Goal: Task Accomplishment & Management: Manage account settings

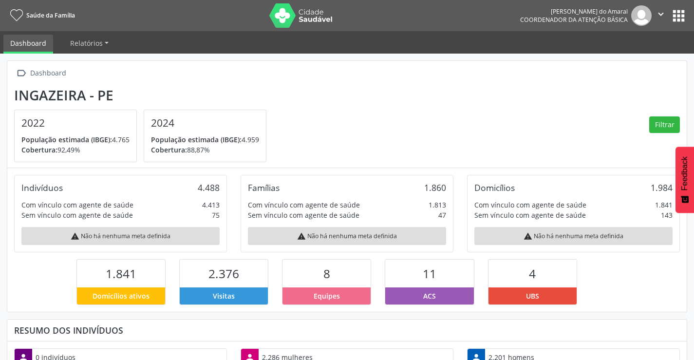
scroll to position [162, 227]
click at [685, 21] on button "apps" at bounding box center [679, 15] width 17 height 17
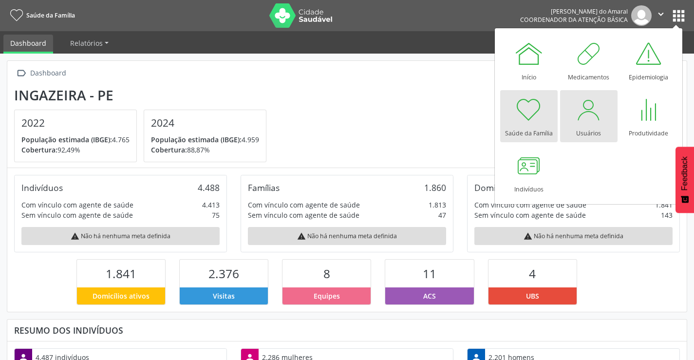
click at [575, 119] on div at bounding box center [589, 109] width 29 height 29
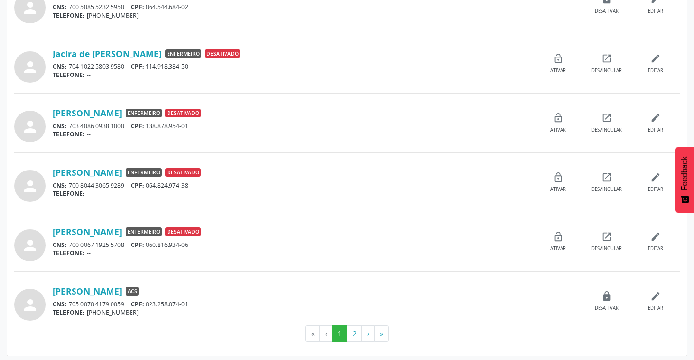
scroll to position [784, 0]
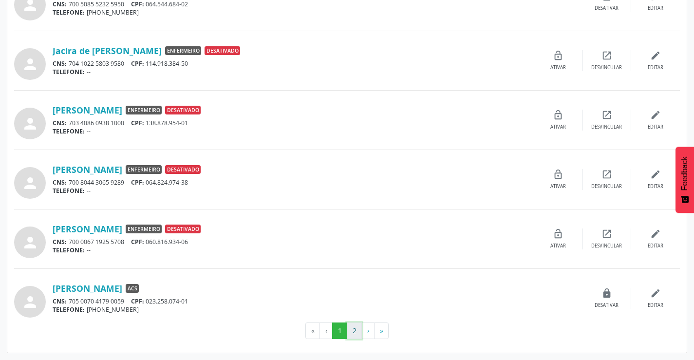
click at [354, 330] on button "2" at bounding box center [354, 331] width 15 height 17
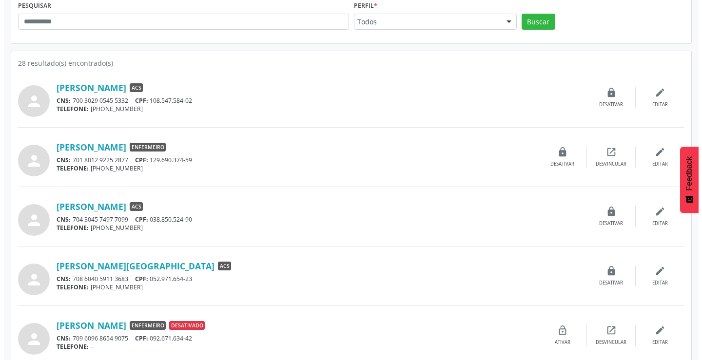
scroll to position [146, 0]
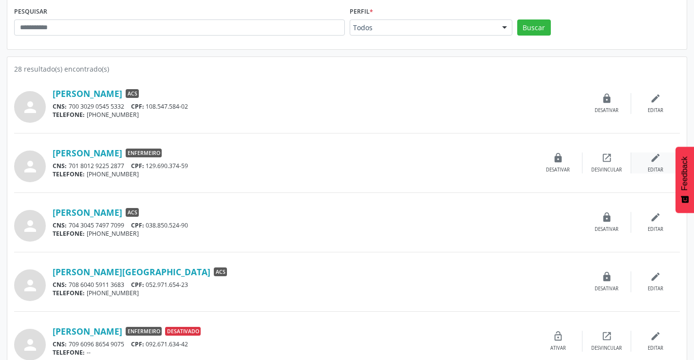
click at [659, 167] on div "Editar" at bounding box center [656, 170] width 16 height 7
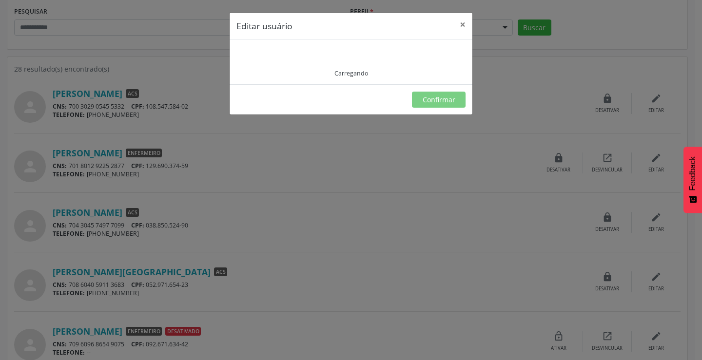
type input "**********"
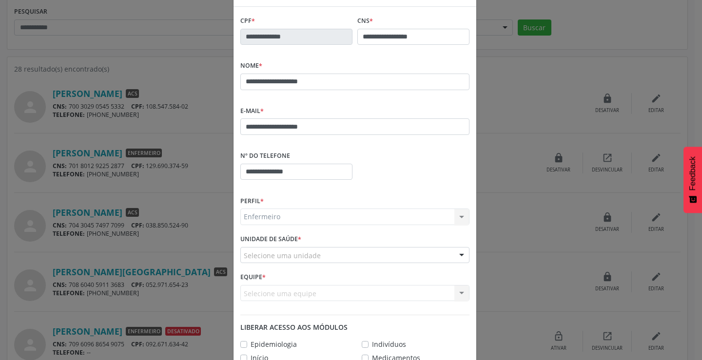
scroll to position [0, 0]
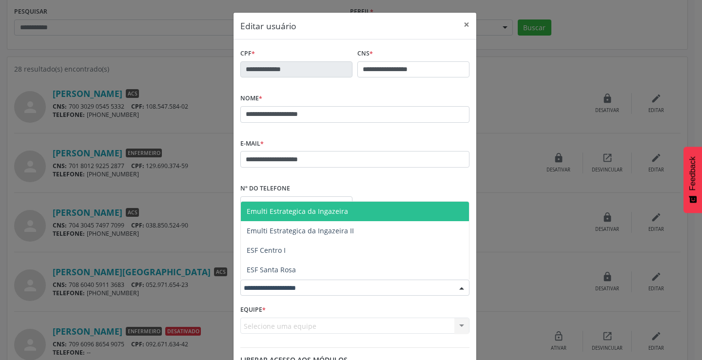
click at [459, 285] on div at bounding box center [461, 288] width 15 height 17
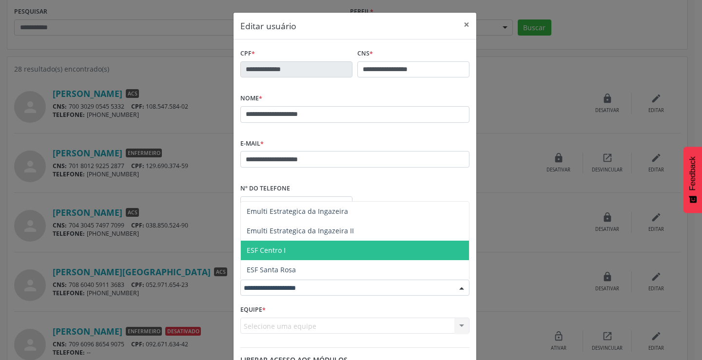
click at [292, 251] on span "ESF Centro I" at bounding box center [355, 250] width 228 height 19
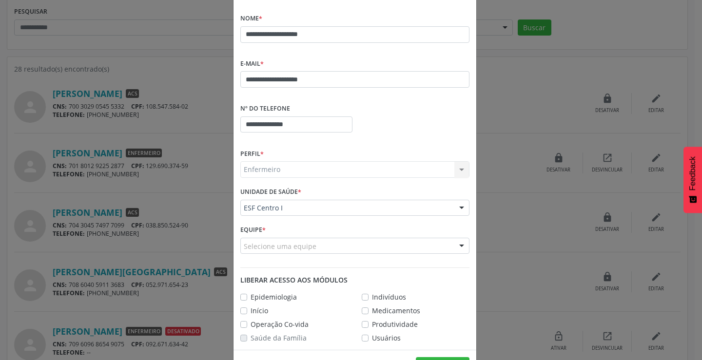
scroll to position [113, 0]
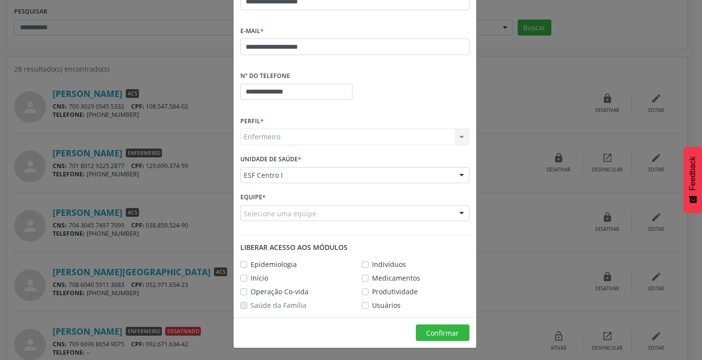
click at [435, 217] on div "Selecione uma equipe" at bounding box center [354, 213] width 229 height 17
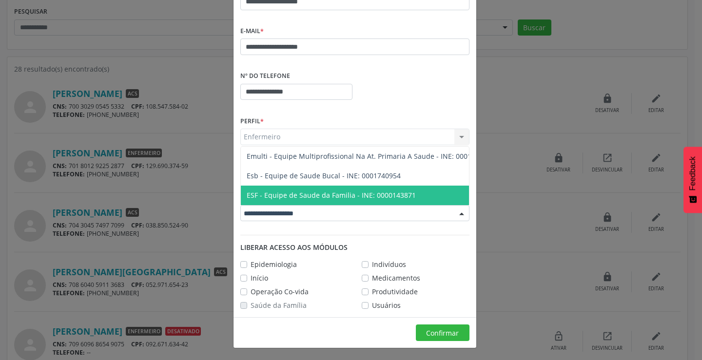
click at [374, 191] on span "ESF - Equipe de Saude da Familia - INE: 0000143871" at bounding box center [331, 195] width 169 height 9
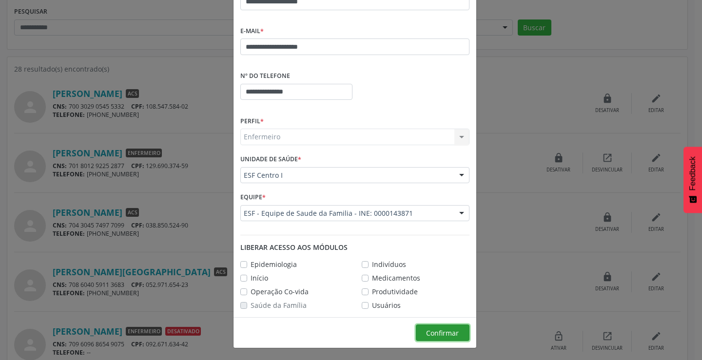
click at [442, 337] on span "Confirmar" at bounding box center [442, 332] width 33 height 9
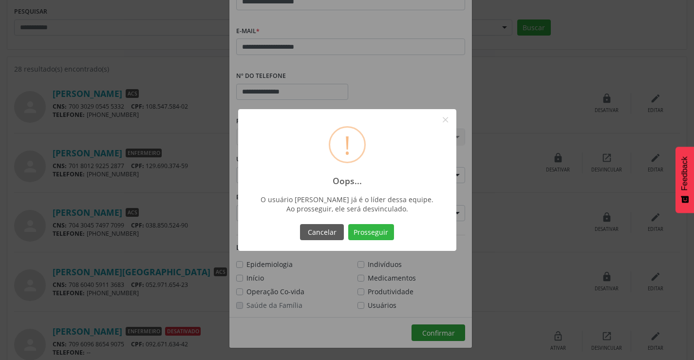
click at [331, 236] on button "Cancelar" at bounding box center [322, 232] width 44 height 17
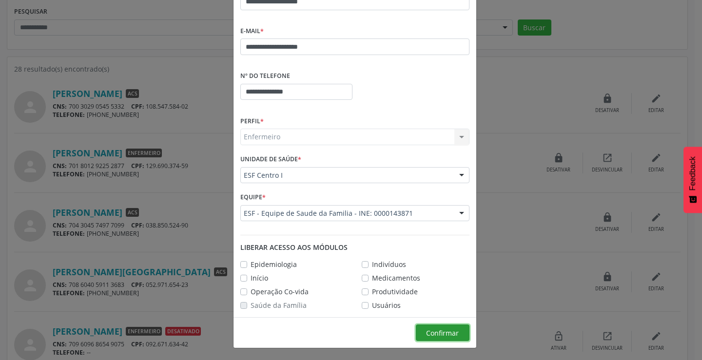
click at [438, 330] on span "Confirmar" at bounding box center [442, 332] width 33 height 9
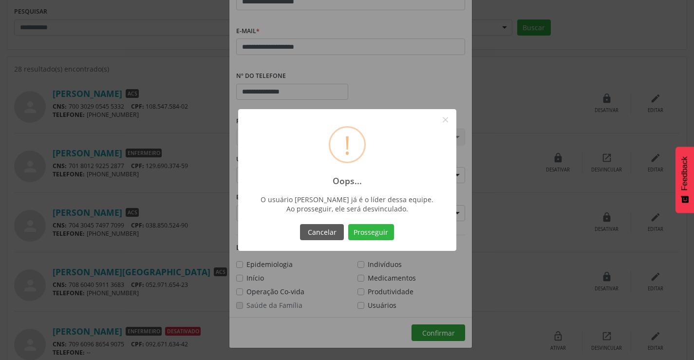
click at [383, 228] on button "Prosseguir" at bounding box center [371, 232] width 46 height 17
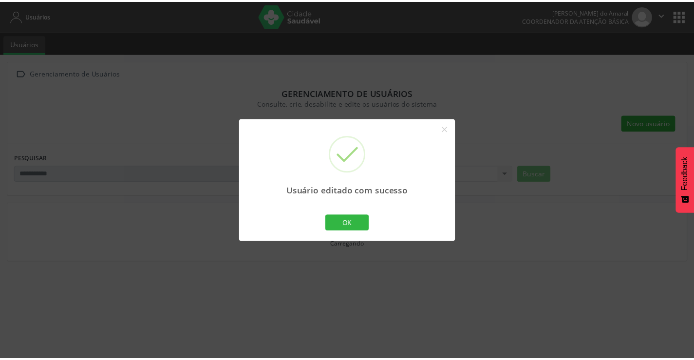
scroll to position [90, 0]
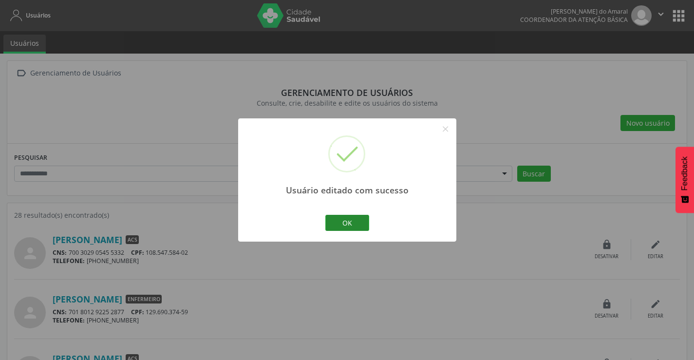
click at [356, 222] on button "OK" at bounding box center [348, 223] width 44 height 17
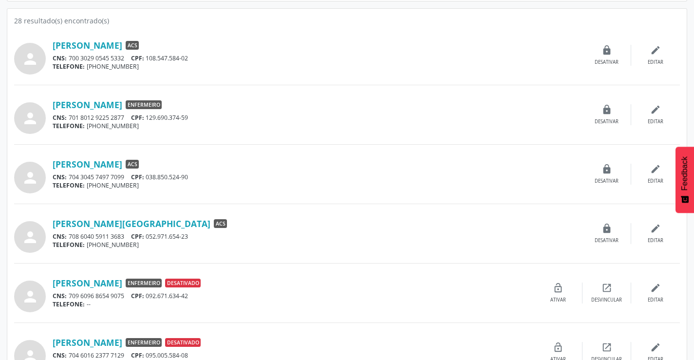
scroll to position [195, 0]
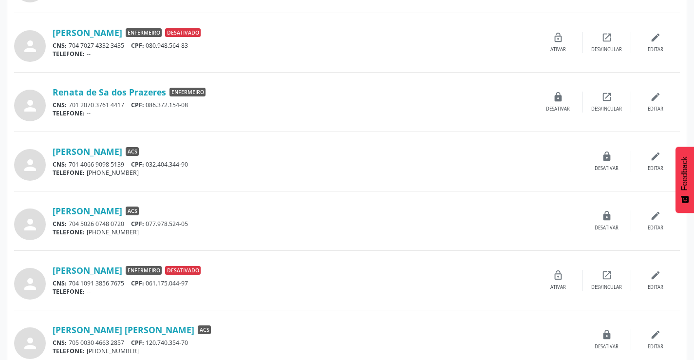
scroll to position [665, 0]
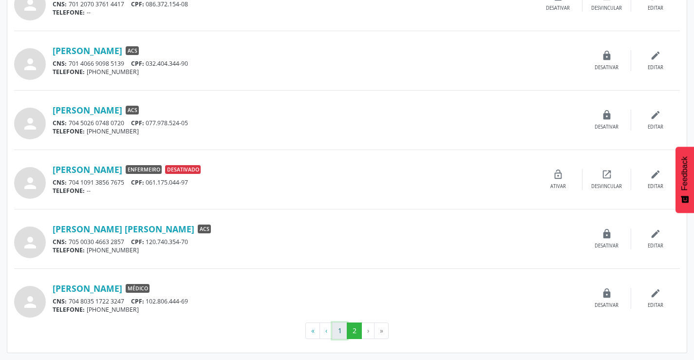
click at [339, 331] on button "1" at bounding box center [339, 331] width 15 height 17
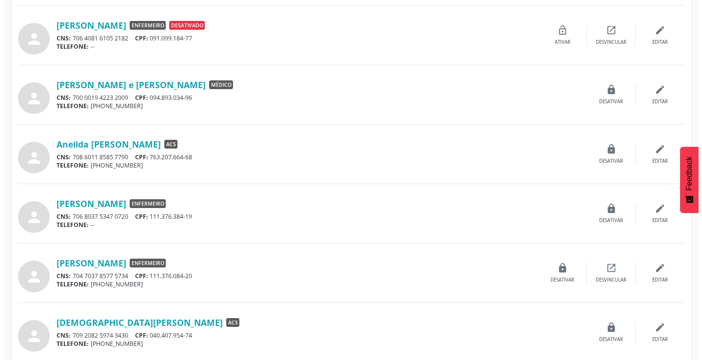
scroll to position [292, 0]
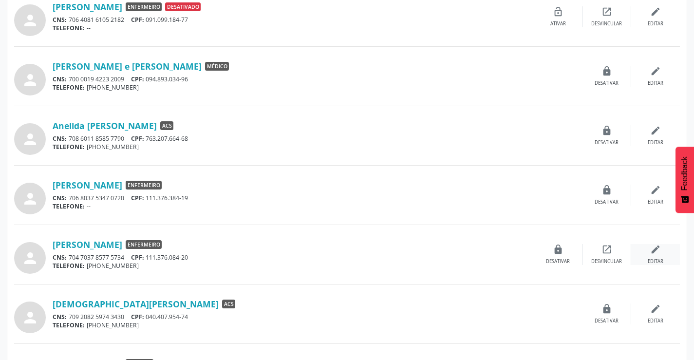
click at [654, 258] on div "edit Editar" at bounding box center [656, 254] width 49 height 21
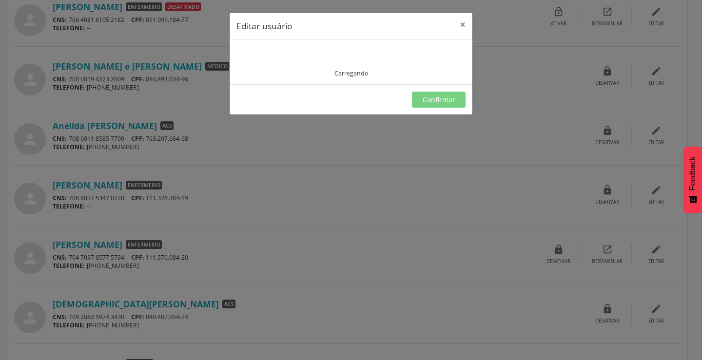
type input "**********"
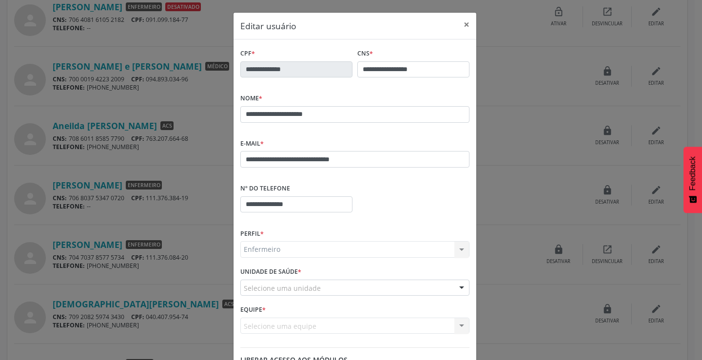
scroll to position [49, 0]
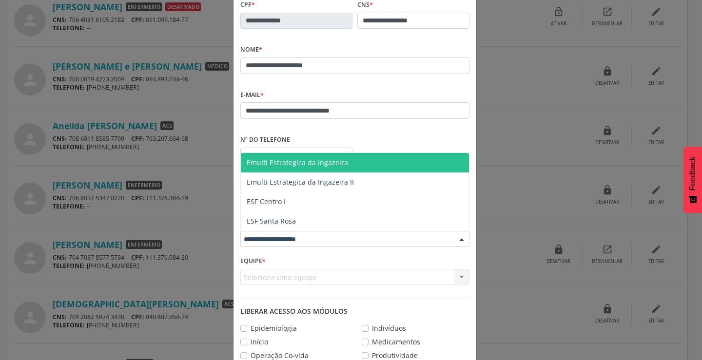
click at [360, 246] on div at bounding box center [354, 239] width 229 height 17
click at [339, 166] on span "Emulti Estrategica da Ingazeira" at bounding box center [297, 162] width 101 height 9
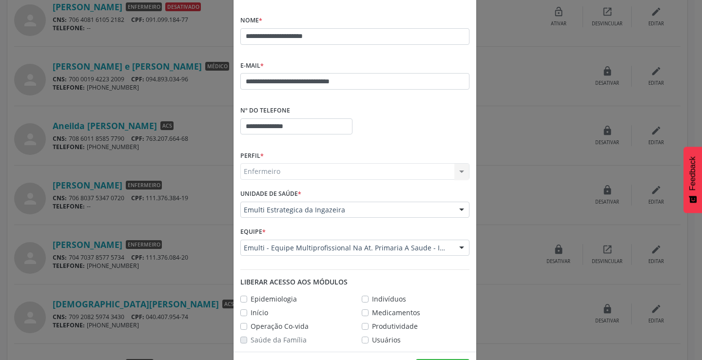
scroll to position [113, 0]
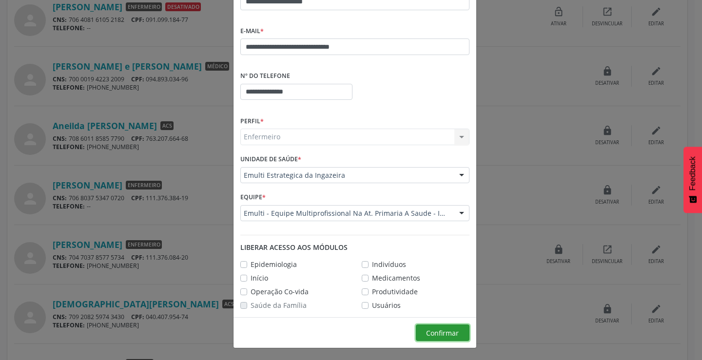
click at [441, 337] on span "Confirmar" at bounding box center [442, 332] width 33 height 9
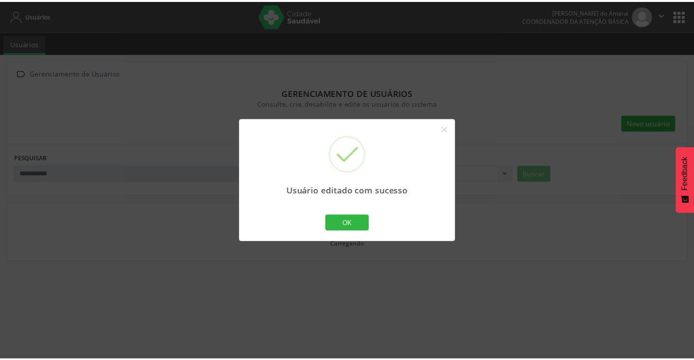
scroll to position [90, 0]
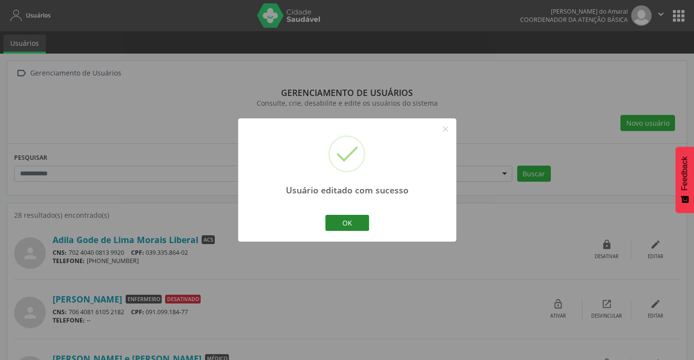
click at [351, 215] on button "OK" at bounding box center [348, 223] width 44 height 17
